Goal: Task Accomplishment & Management: Complete application form

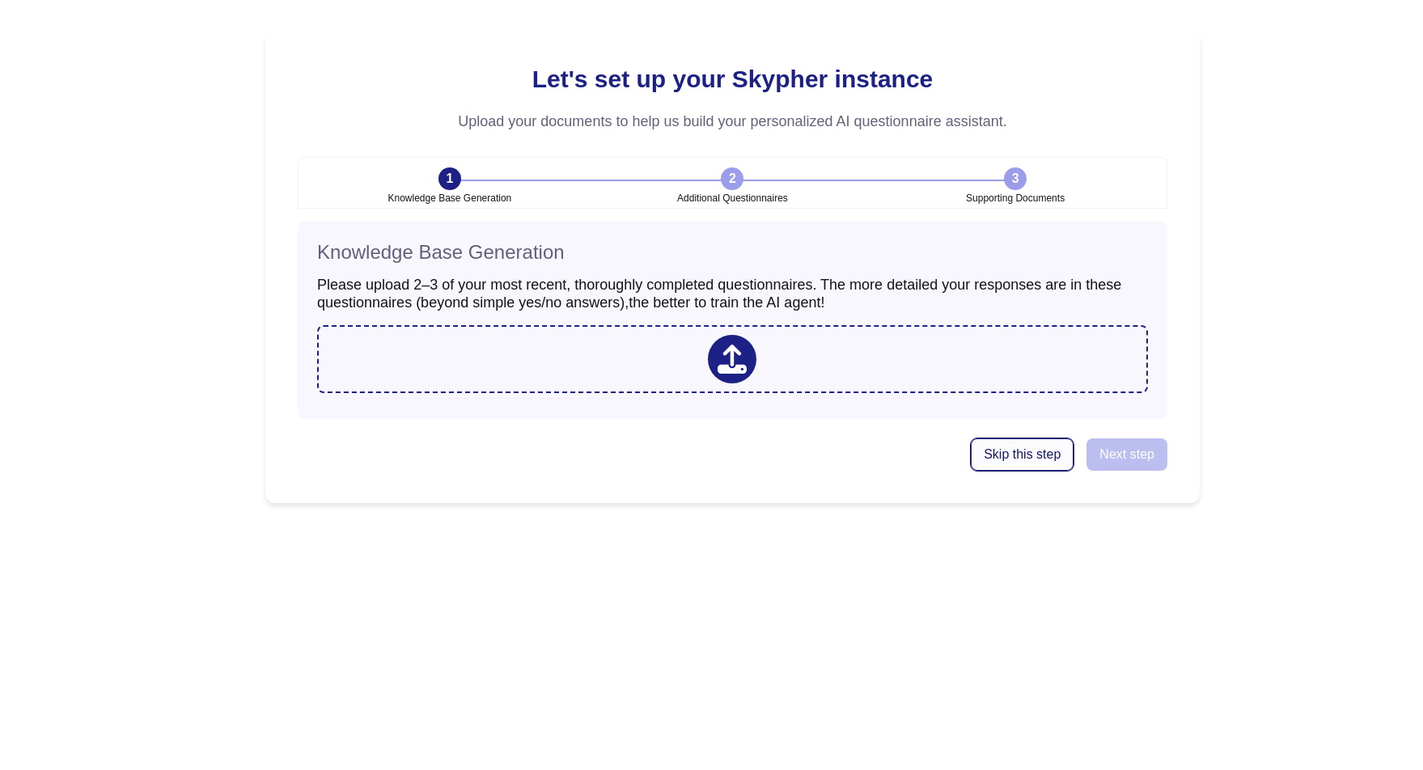
click at [1024, 443] on button "Skip this step" at bounding box center [1022, 455] width 103 height 32
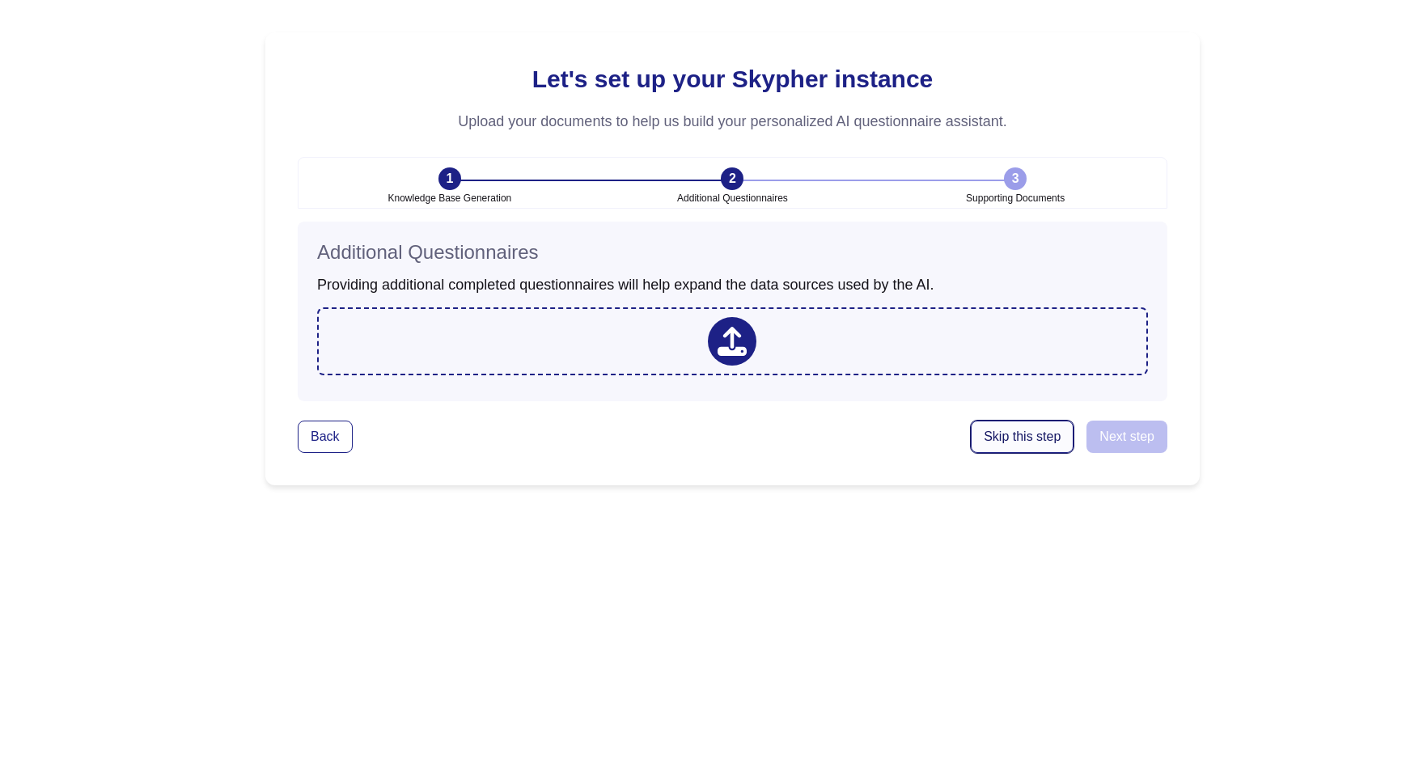
click at [1020, 435] on span "Skip this step" at bounding box center [1022, 437] width 77 height 13
click at [1022, 443] on span "Skip this step" at bounding box center [1022, 437] width 77 height 13
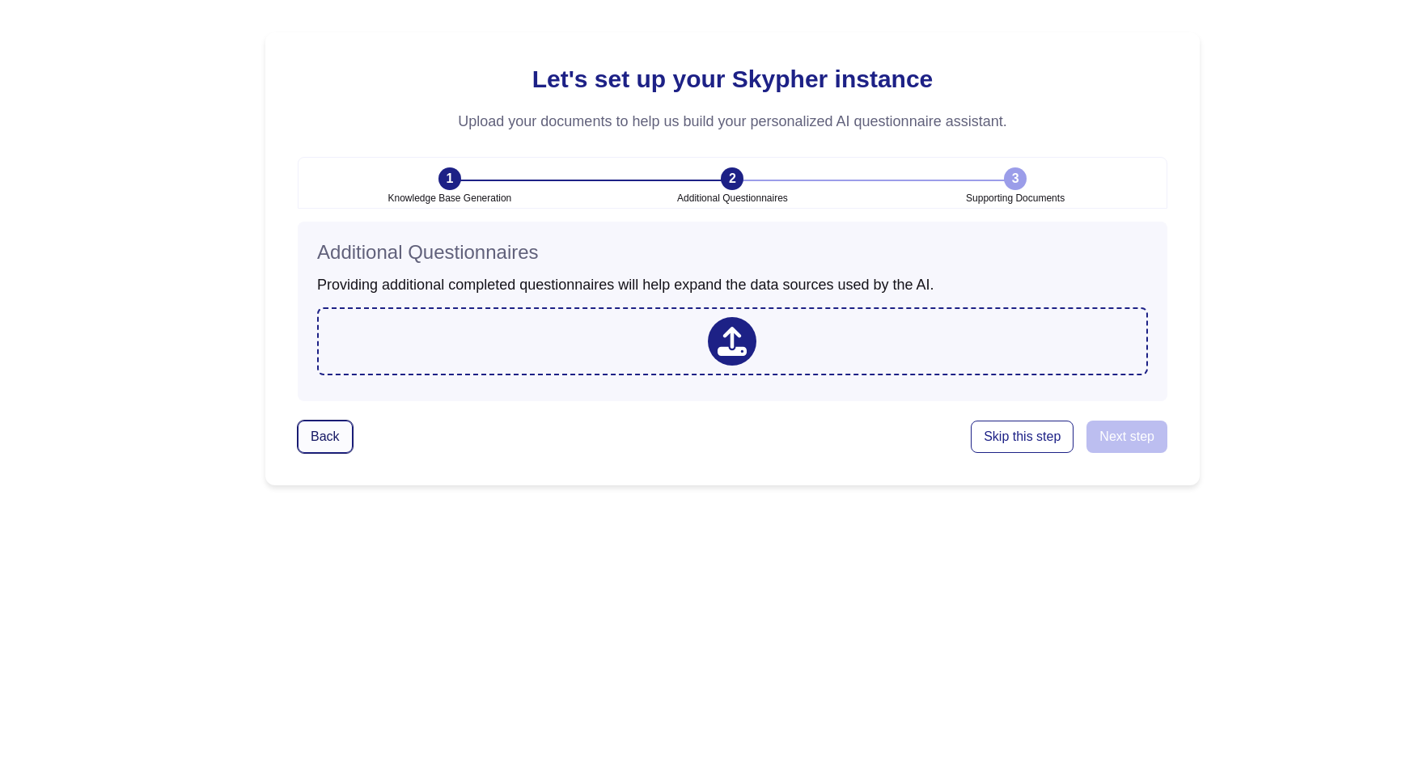
click at [314, 422] on button "Back" at bounding box center [325, 437] width 55 height 32
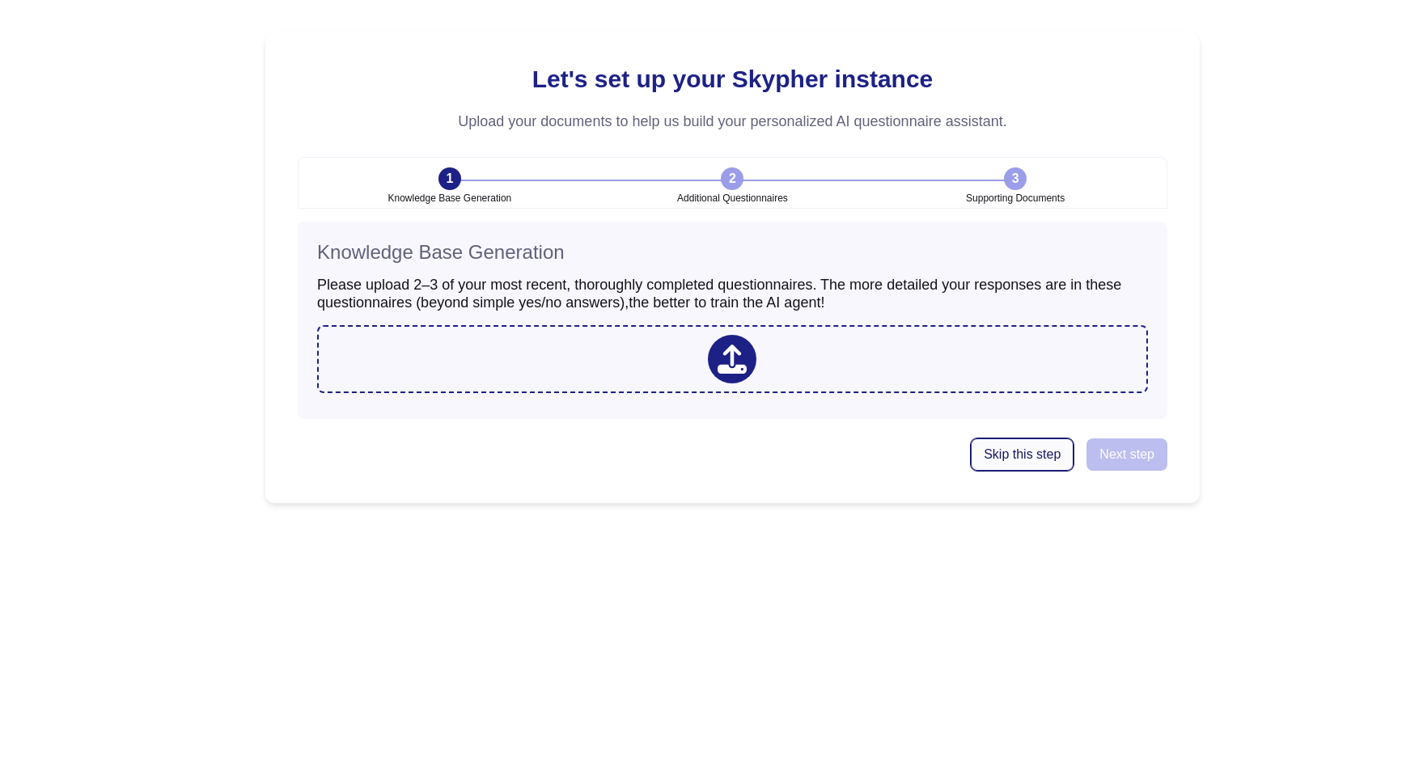
click at [1030, 456] on span "Skip this step" at bounding box center [1022, 454] width 77 height 13
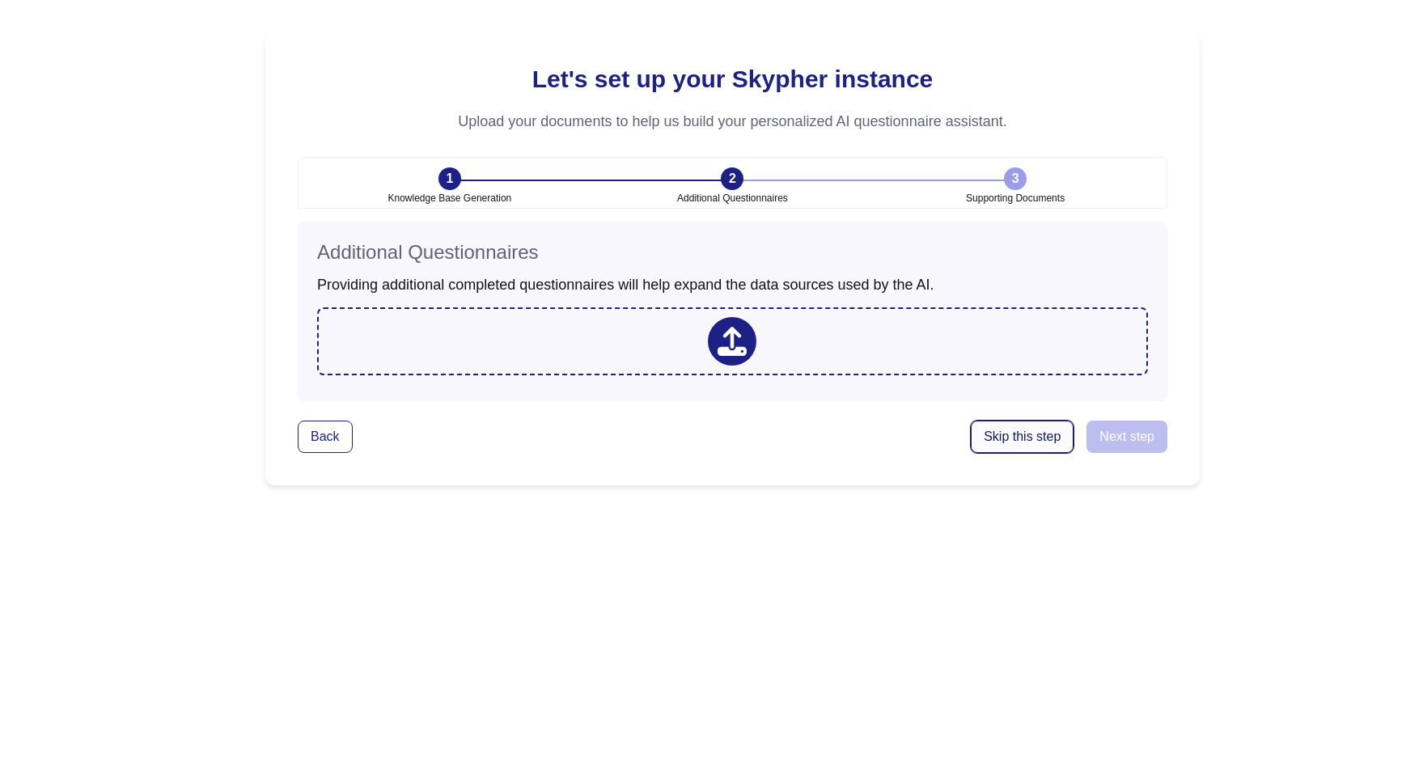
click at [1053, 439] on span "Skip this step" at bounding box center [1022, 437] width 77 height 13
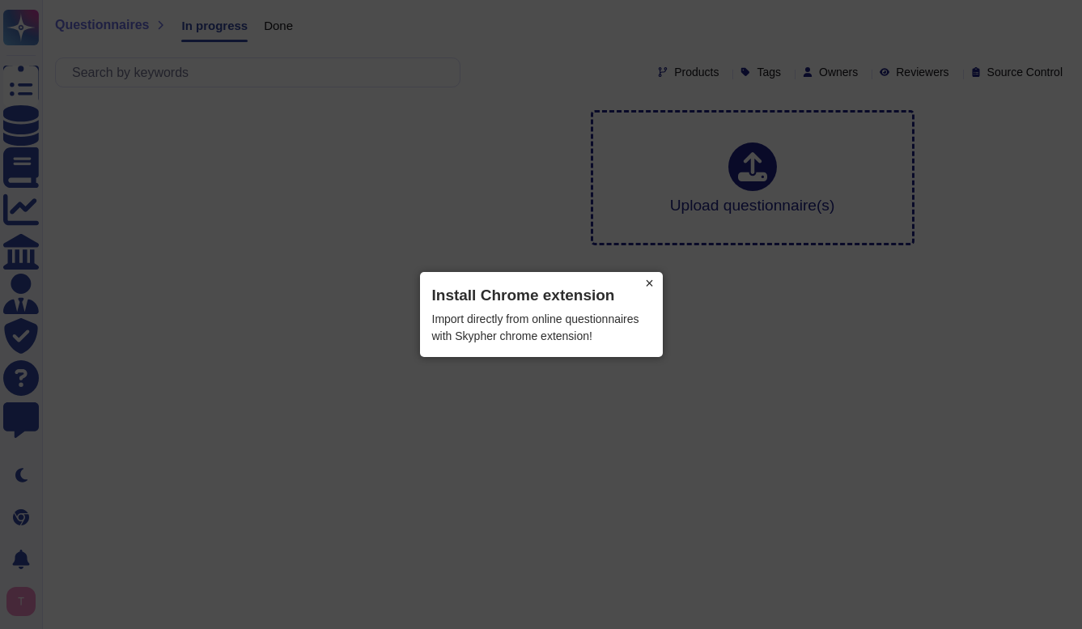
click at [654, 278] on button "×" at bounding box center [650, 283] width 26 height 23
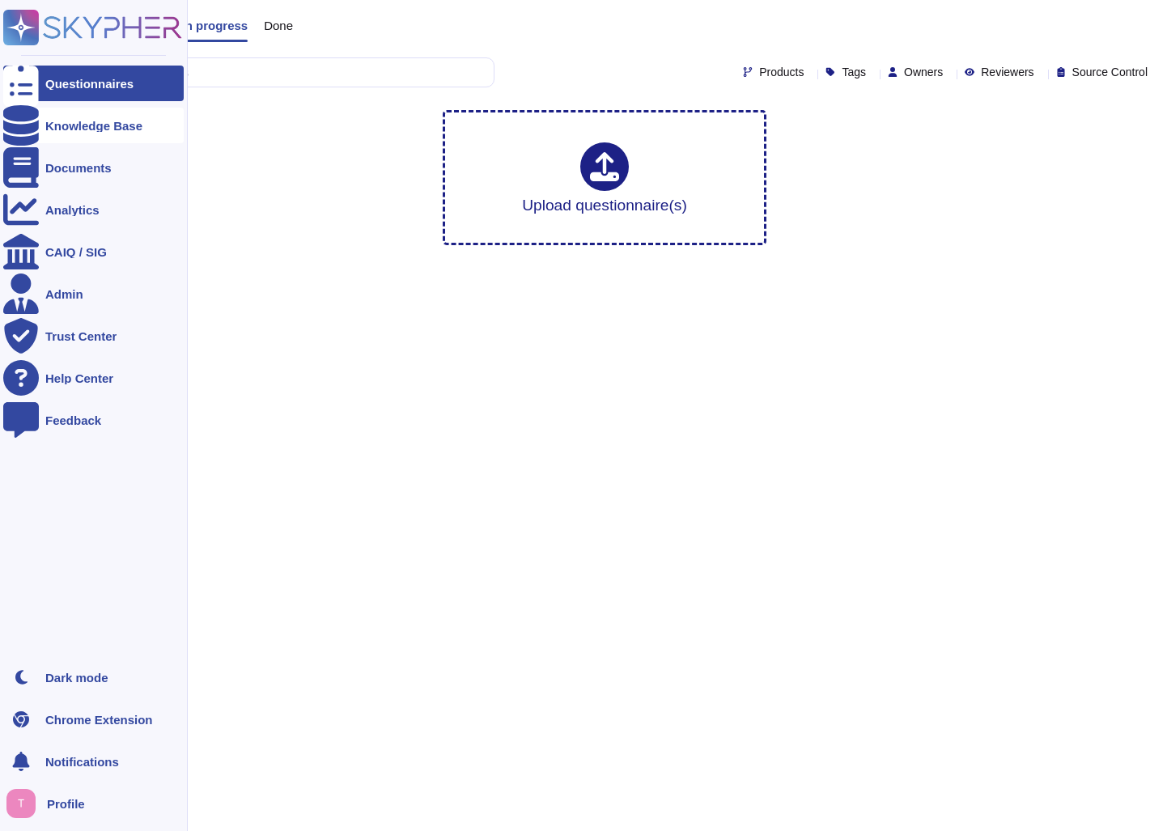
click at [26, 124] on icon at bounding box center [21, 125] width 36 height 40
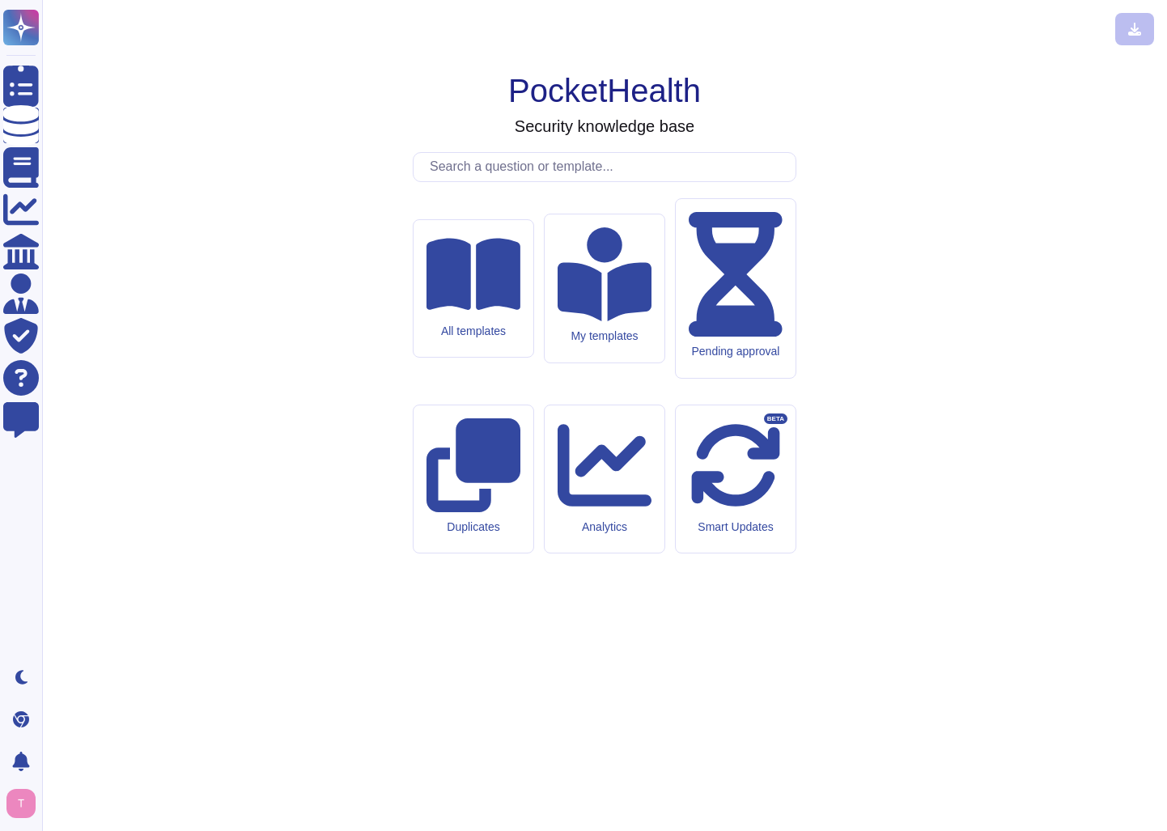
click at [575, 107] on div "PocketHealth Security knowledge base All templates My templates Pending approva…" at bounding box center [604, 415] width 1099 height 805
